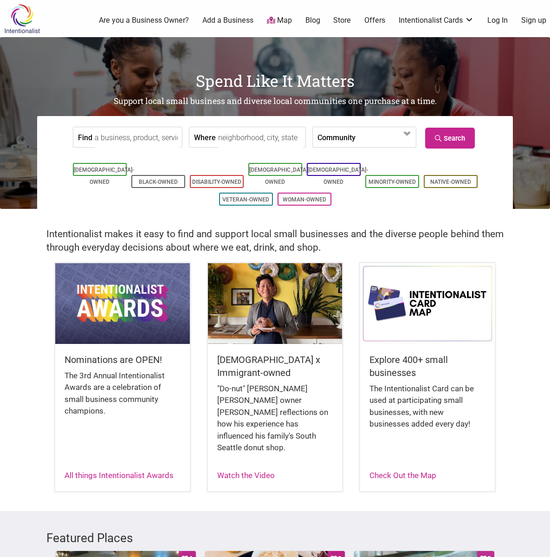
click at [130, 137] on input "Find" at bounding box center [137, 137] width 85 height 21
click at [114, 138] on input "Find" at bounding box center [137, 137] width 85 height 21
type input "SheNative"
click at [148, 179] on link "Black-Owned" at bounding box center [158, 182] width 39 height 6
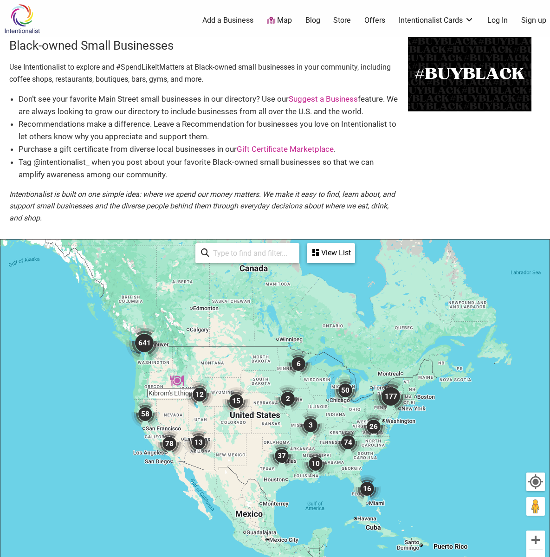
click at [137, 346] on img "641" at bounding box center [144, 342] width 37 height 37
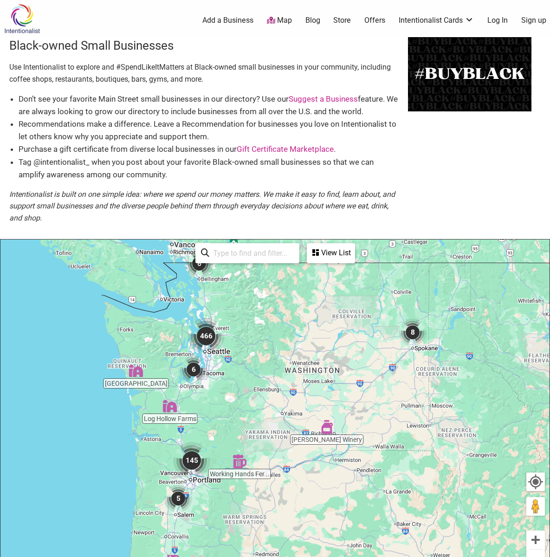
click at [194, 369] on img "6" at bounding box center [194, 369] width 28 height 28
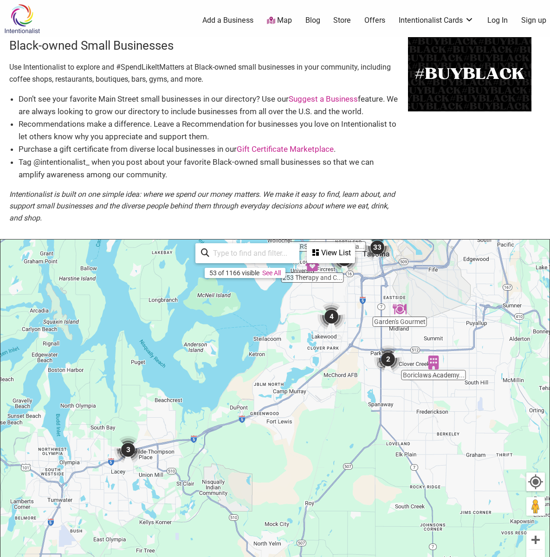
click at [199, 253] on div "53 of 1166 visible See All" at bounding box center [247, 253] width 104 height 20
click at [204, 256] on icon at bounding box center [205, 255] width 8 height 14
click at [277, 270] on link "See All" at bounding box center [271, 272] width 19 height 7
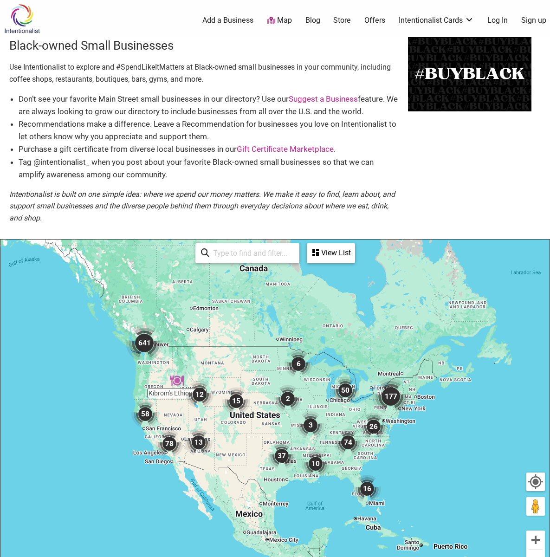
click at [232, 245] on input "search" at bounding box center [251, 253] width 84 height 18
click at [228, 247] on input "search" at bounding box center [251, 253] width 84 height 18
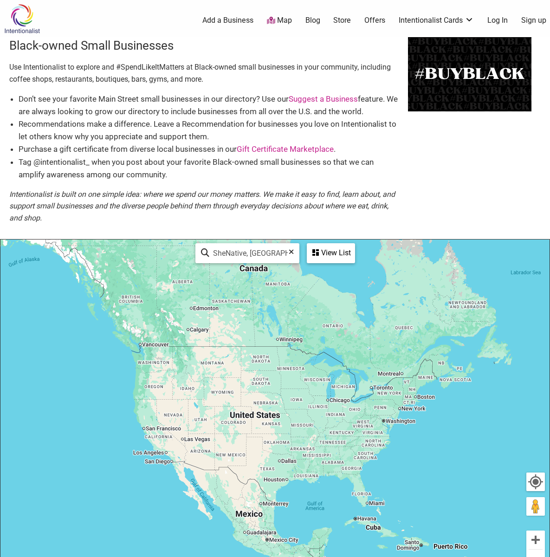
click at [318, 245] on div "View List" at bounding box center [331, 253] width 46 height 18
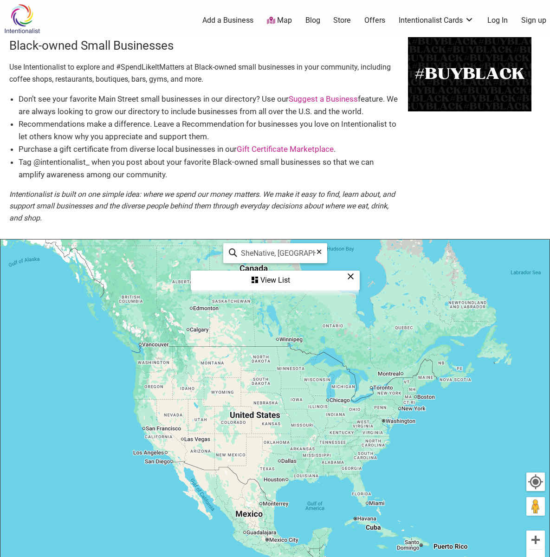
click at [272, 276] on div "View List" at bounding box center [275, 280] width 167 height 18
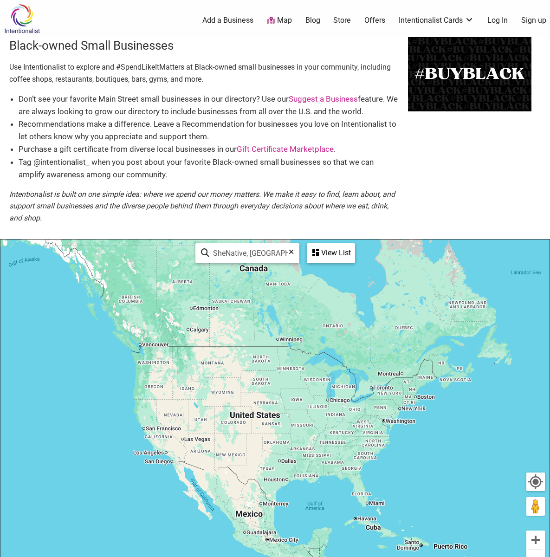
click at [231, 247] on input "SheNative, Seattle" at bounding box center [251, 253] width 84 height 18
click at [228, 248] on input "SheNative, Seattle" at bounding box center [251, 253] width 84 height 18
type input "S"
type input "SheNative"
click at [203, 251] on icon at bounding box center [205, 255] width 8 height 14
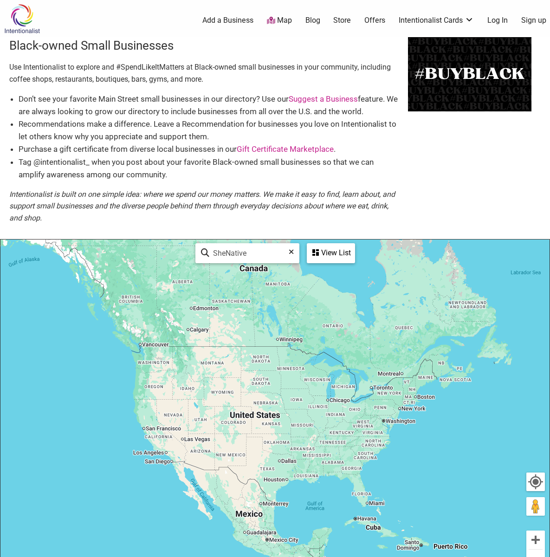
click at [320, 245] on div "View List" at bounding box center [331, 253] width 46 height 18
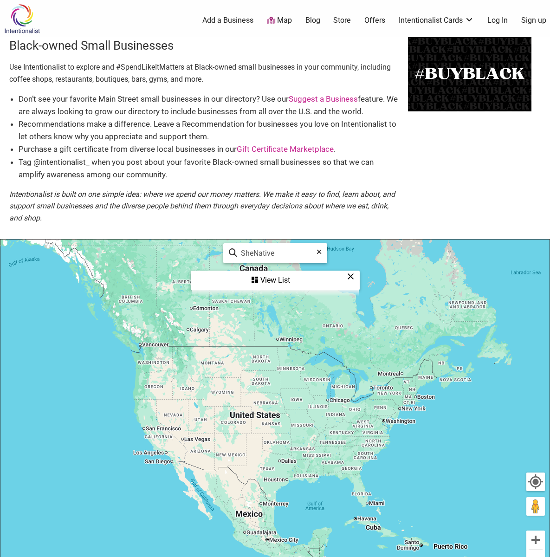
click at [271, 278] on div "View List" at bounding box center [275, 280] width 167 height 18
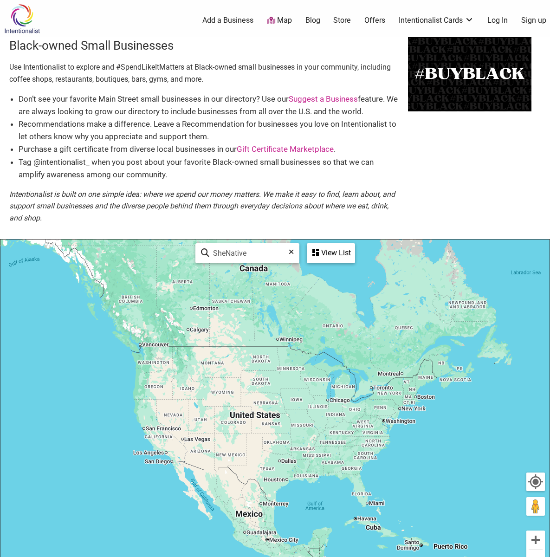
click at [318, 245] on div "View List" at bounding box center [331, 253] width 46 height 18
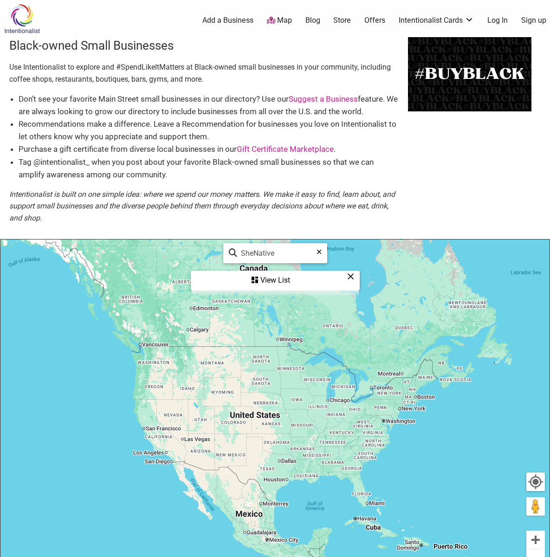
click at [323, 95] on link "Suggest a Business" at bounding box center [323, 98] width 69 height 9
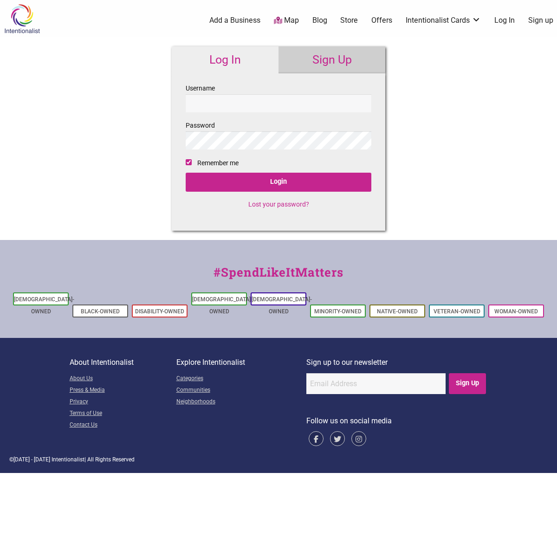
checkbox input "true"
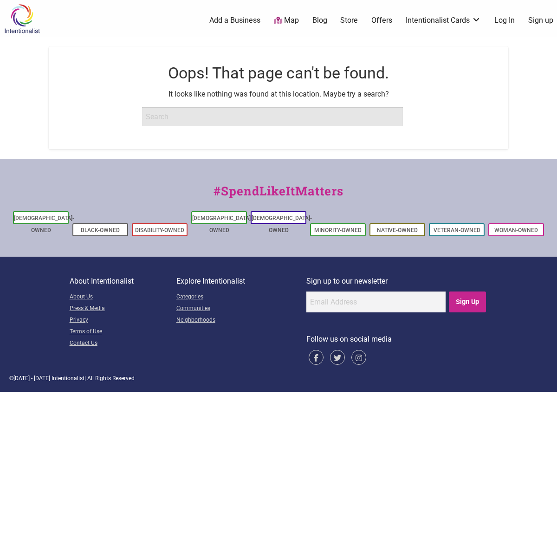
click at [171, 116] on input "search" at bounding box center [272, 116] width 261 height 19
click at [210, 122] on input "search" at bounding box center [272, 116] width 261 height 19
type input "SheNative, [GEOGRAPHIC_DATA]"
click at [0, 0] on input "Search" at bounding box center [18, 9] width 36 height 19
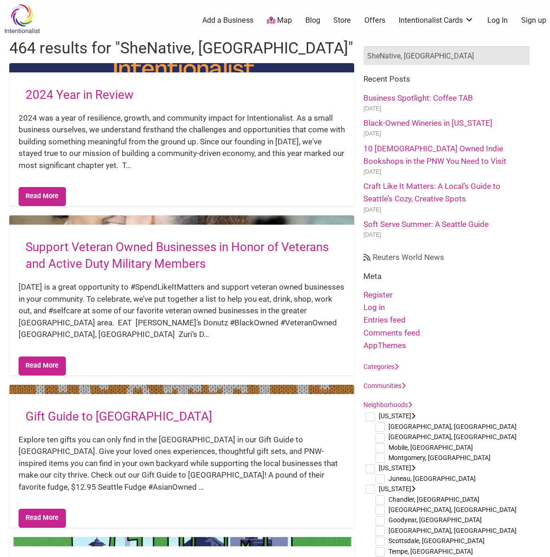
click at [369, 58] on input "SheNative, [GEOGRAPHIC_DATA]" at bounding box center [446, 55] width 166 height 19
click at [398, 95] on link "Business Spotlight: Coffee TAB" at bounding box center [418, 97] width 110 height 9
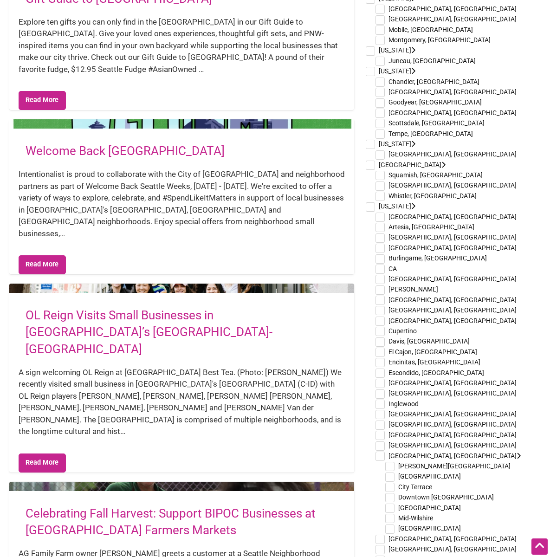
scroll to position [835, 0]
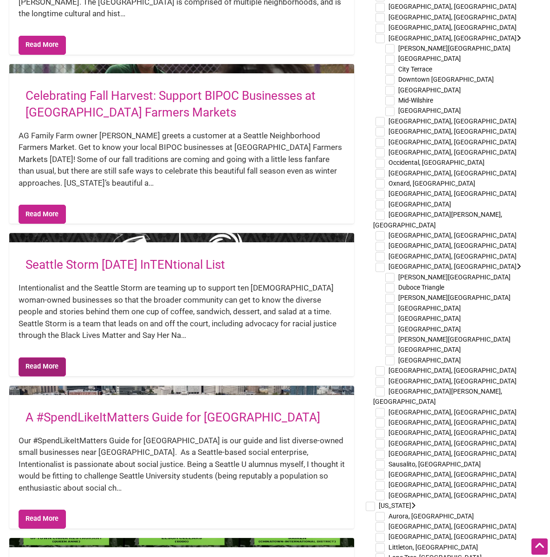
click at [59, 357] on link "Read More" at bounding box center [42, 366] width 47 height 19
click at [58, 36] on link "Read More" at bounding box center [42, 45] width 47 height 19
click at [381, 6] on input "checkbox" at bounding box center [379, 7] width 9 height 9
checkbox input "true"
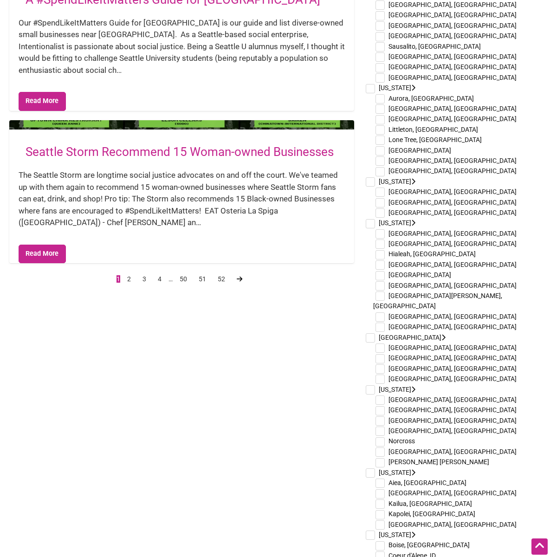
click at [237, 276] on icon at bounding box center [240, 279] width 6 height 6
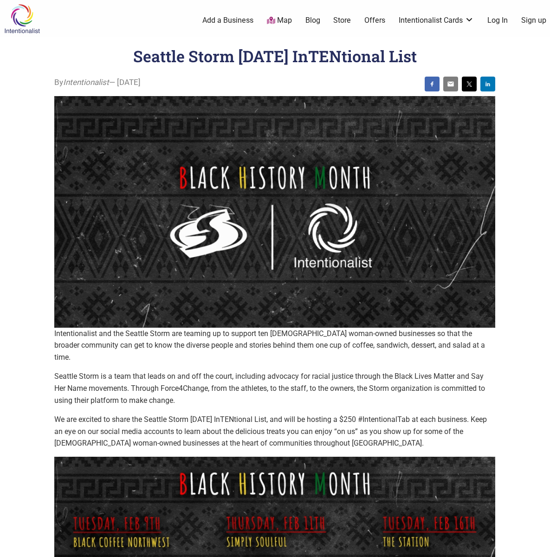
scroll to position [418, 0]
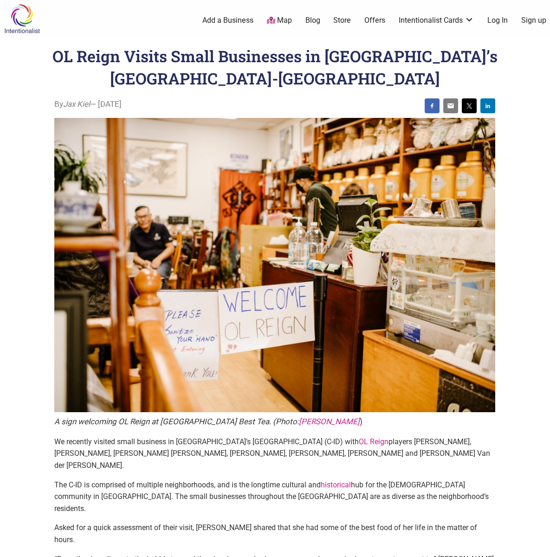
click at [99, 135] on img at bounding box center [274, 265] width 441 height 294
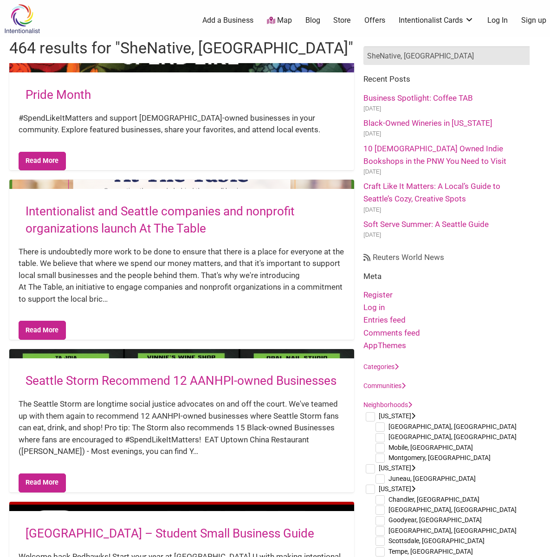
click at [398, 52] on input "SheNative, [GEOGRAPHIC_DATA]" at bounding box center [446, 55] width 166 height 19
click at [398, 54] on input "SheNative, [GEOGRAPHIC_DATA]" at bounding box center [446, 55] width 166 height 19
click at [459, 58] on input "SheNative, Seattle" at bounding box center [446, 55] width 166 height 19
click at [455, 54] on input "SheNative, [GEOGRAPHIC_DATA]" at bounding box center [446, 55] width 166 height 19
type input "S"
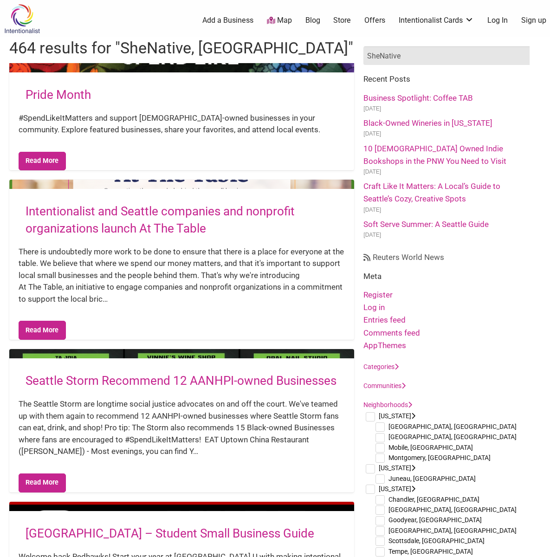
type input "SheNative"
click at [0, 0] on input "Search" at bounding box center [18, 9] width 36 height 19
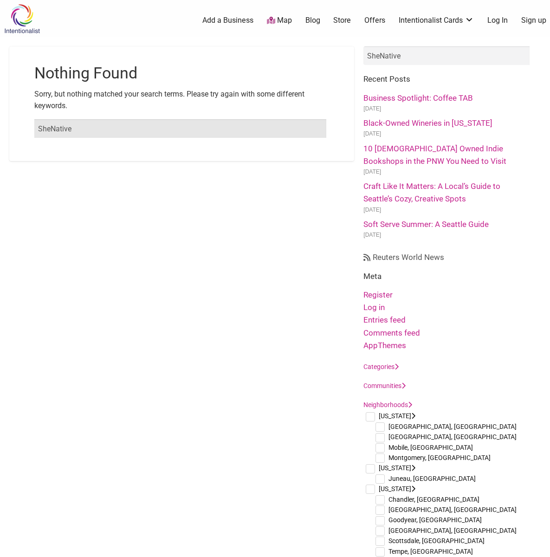
click at [62, 133] on input "SheNative" at bounding box center [180, 128] width 292 height 19
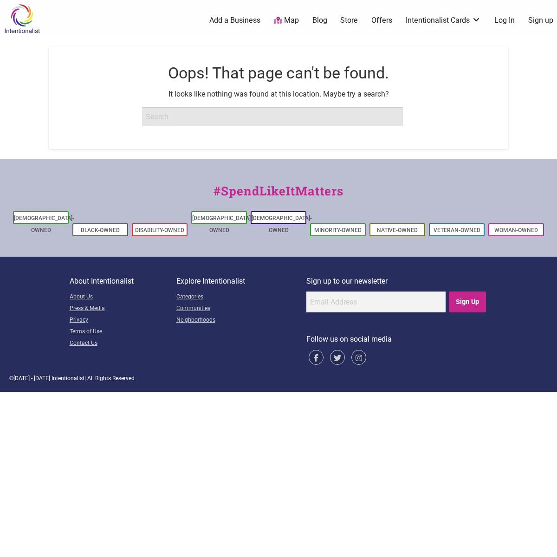
click at [171, 116] on input "search" at bounding box center [272, 116] width 261 height 19
type input "SheNative, [GEOGRAPHIC_DATA]"
click at [0, 0] on input "Search" at bounding box center [18, 9] width 36 height 19
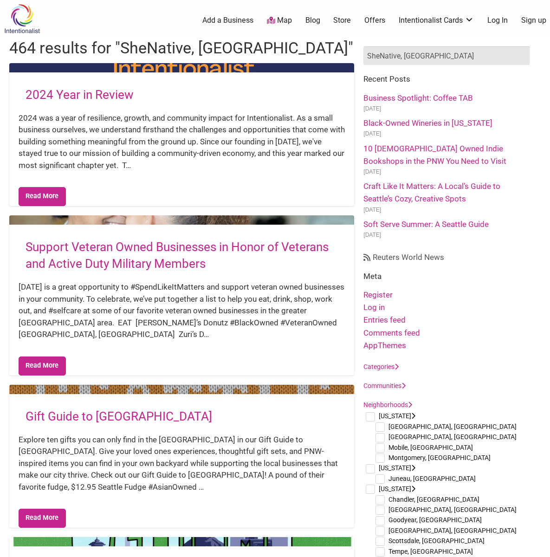
click at [368, 52] on input "SheNative, [GEOGRAPHIC_DATA]" at bounding box center [446, 55] width 166 height 19
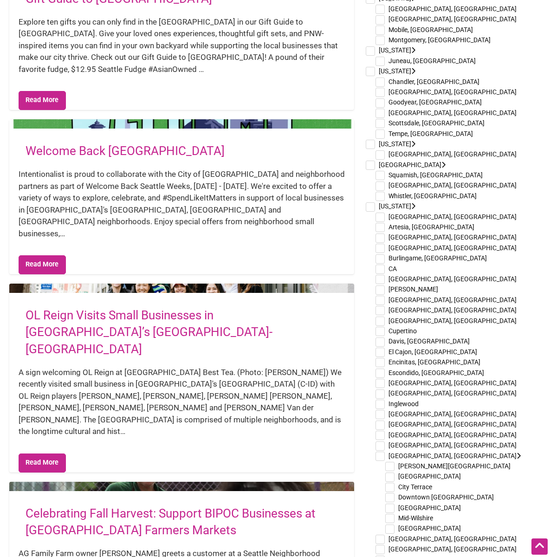
click at [369, 6] on li "[US_STATE] [GEOGRAPHIC_DATA], [GEOGRAPHIC_DATA] [GEOGRAPHIC_DATA], [GEOGRAPHIC_…" at bounding box center [447, 19] width 168 height 52
click at [369, 551] on li "California Alameda, CA Artesia, CA Berkeley, CA Burbank, CA Burlingame, CA CA C…" at bounding box center [447, 559] width 168 height 717
click at [273, 284] on article "OL Reign Visits Small Businesses in Seattle’s Chinatown-International District …" at bounding box center [181, 378] width 345 height 189
click at [529, 22] on li "Huntsville, AL" at bounding box center [452, 19] width 158 height 10
click at [369, 551] on li "California Alameda, CA Artesia, CA Berkeley, CA Burbank, CA Burlingame, CA CA C…" at bounding box center [447, 559] width 168 height 717
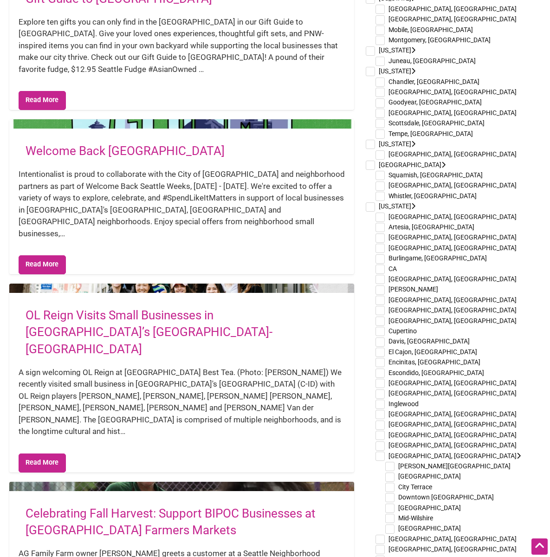
click at [158, 171] on div "Intentionalist is proud to collaborate with the City of Seattle and neighborhoo…" at bounding box center [182, 203] width 326 height 71
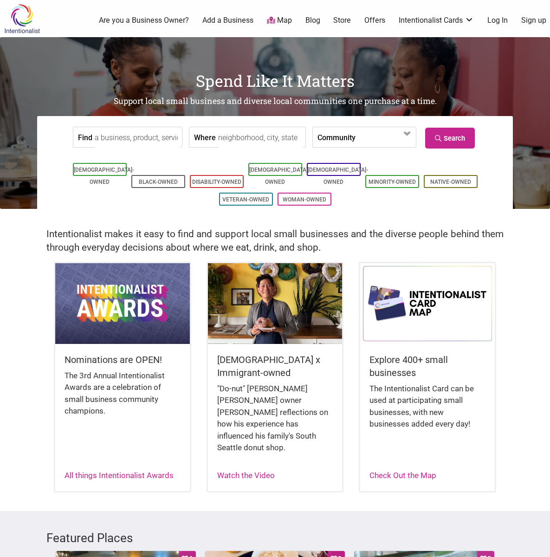
click at [114, 140] on input "Find" at bounding box center [137, 137] width 85 height 21
type input "SheNative"
click at [228, 135] on input "Where" at bounding box center [260, 137] width 85 height 21
type input "Seattle"
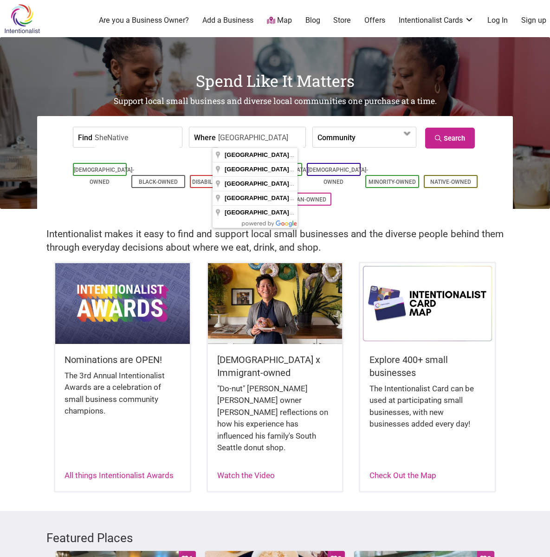
click at [443, 133] on link "Search" at bounding box center [450, 138] width 50 height 21
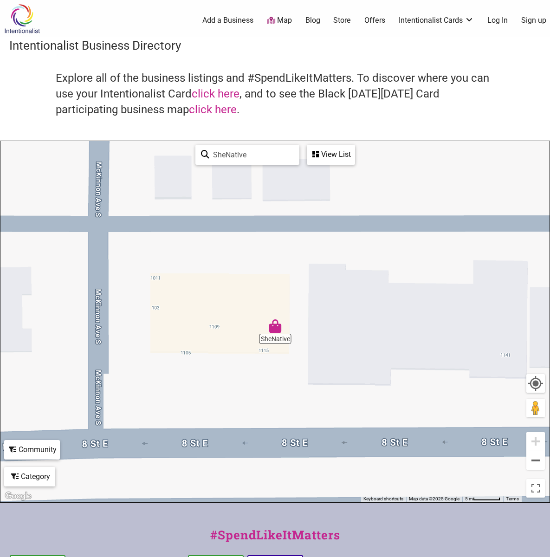
click at [329, 148] on div "View List" at bounding box center [331, 155] width 46 height 18
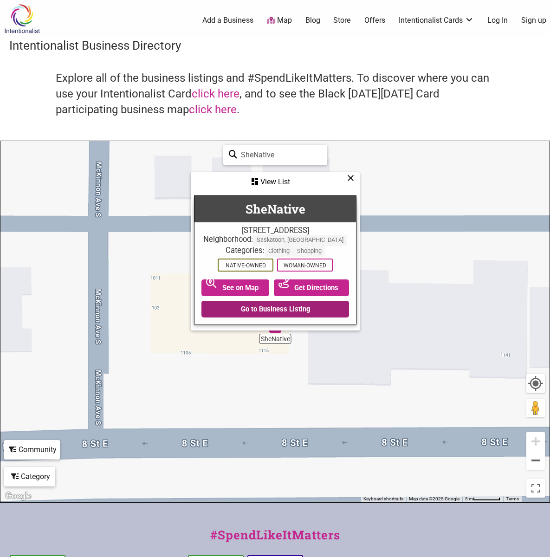
click at [232, 317] on link "Go to Business Listing" at bounding box center [275, 309] width 148 height 17
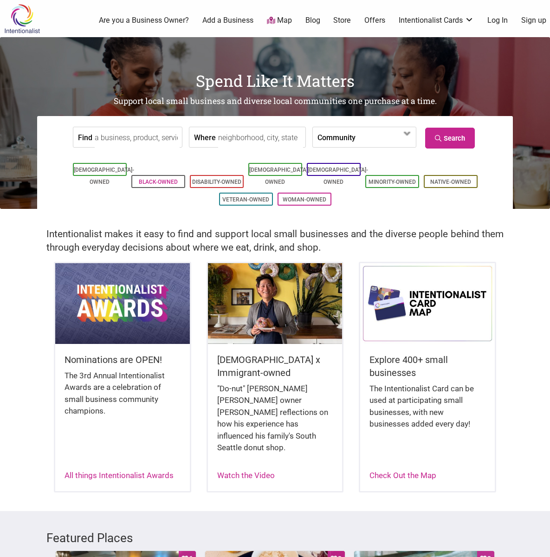
click at [165, 179] on link "Black-Owned" at bounding box center [158, 182] width 39 height 6
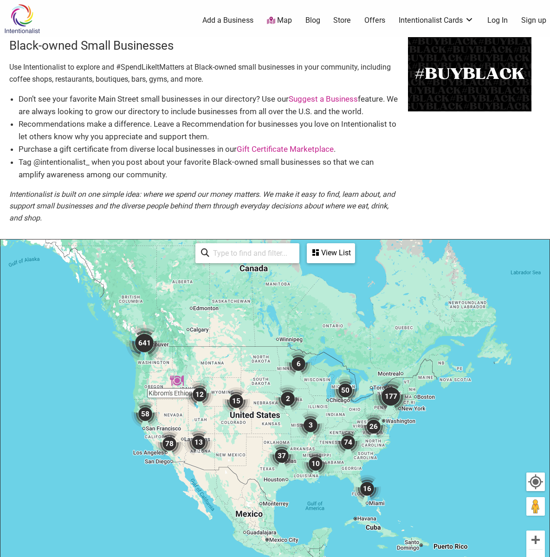
click at [142, 348] on img "641" at bounding box center [144, 342] width 37 height 37
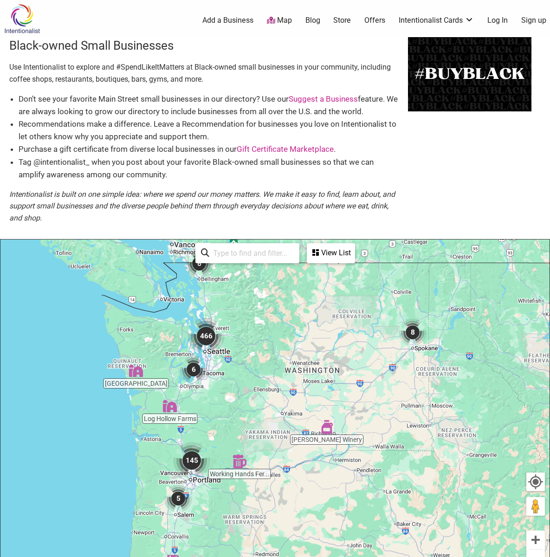
click at [205, 337] on img "466" at bounding box center [205, 335] width 37 height 37
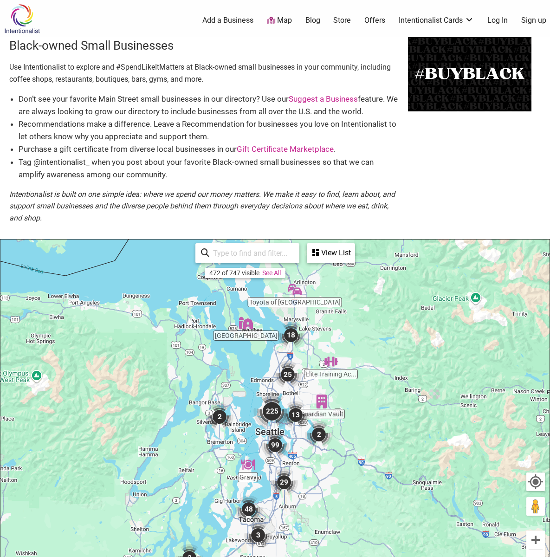
click at [320, 248] on div "View List" at bounding box center [331, 253] width 46 height 18
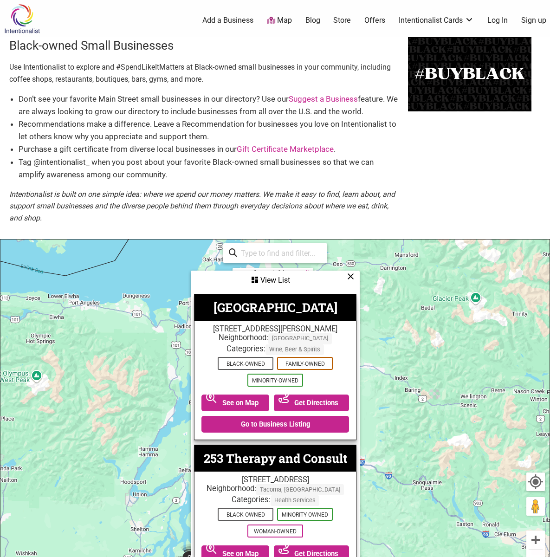
scroll to position [265, 0]
